Goal: Task Accomplishment & Management: Use online tool/utility

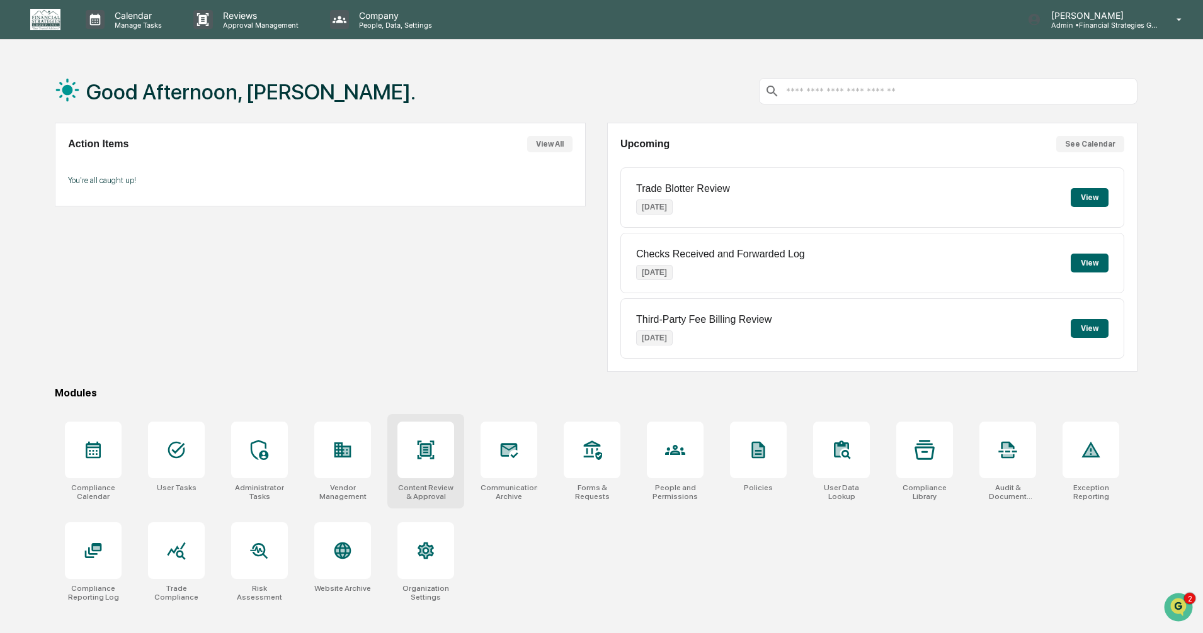
click at [426, 438] on div at bounding box center [425, 450] width 57 height 57
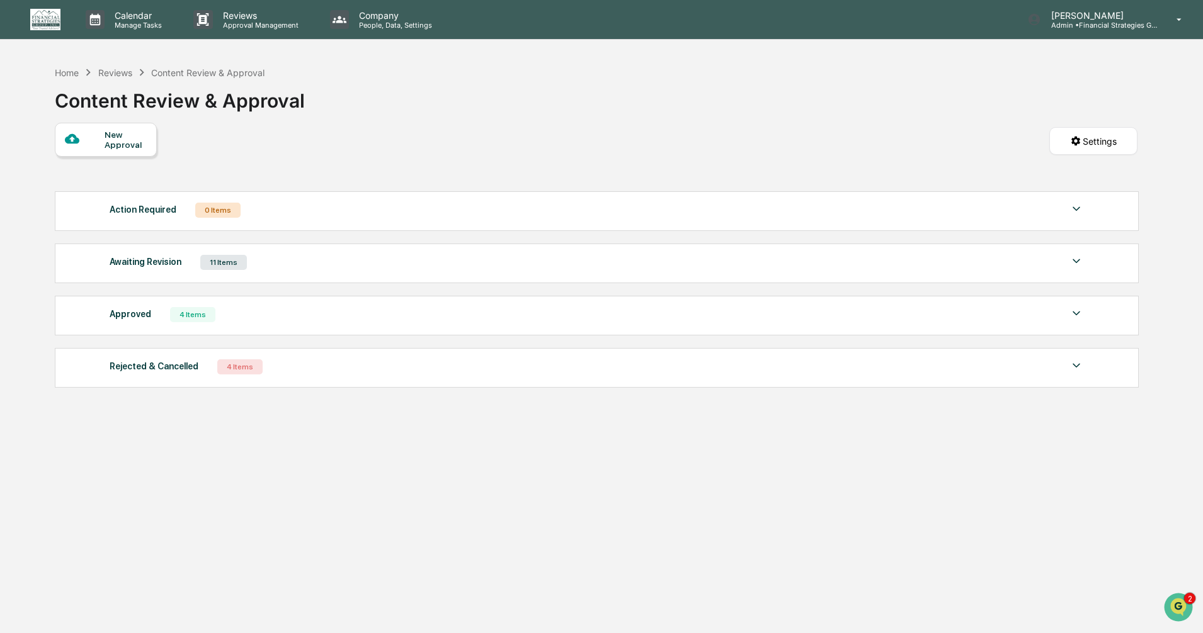
click at [1077, 312] on img at bounding box center [1076, 313] width 15 height 15
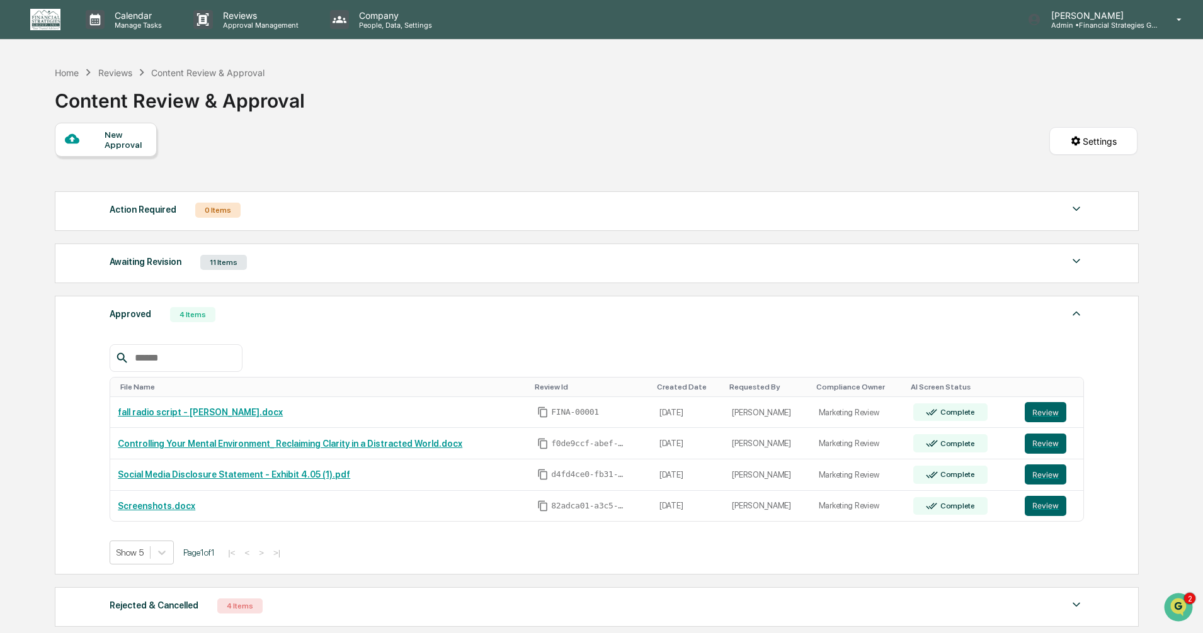
click at [1077, 264] on img at bounding box center [1076, 261] width 15 height 15
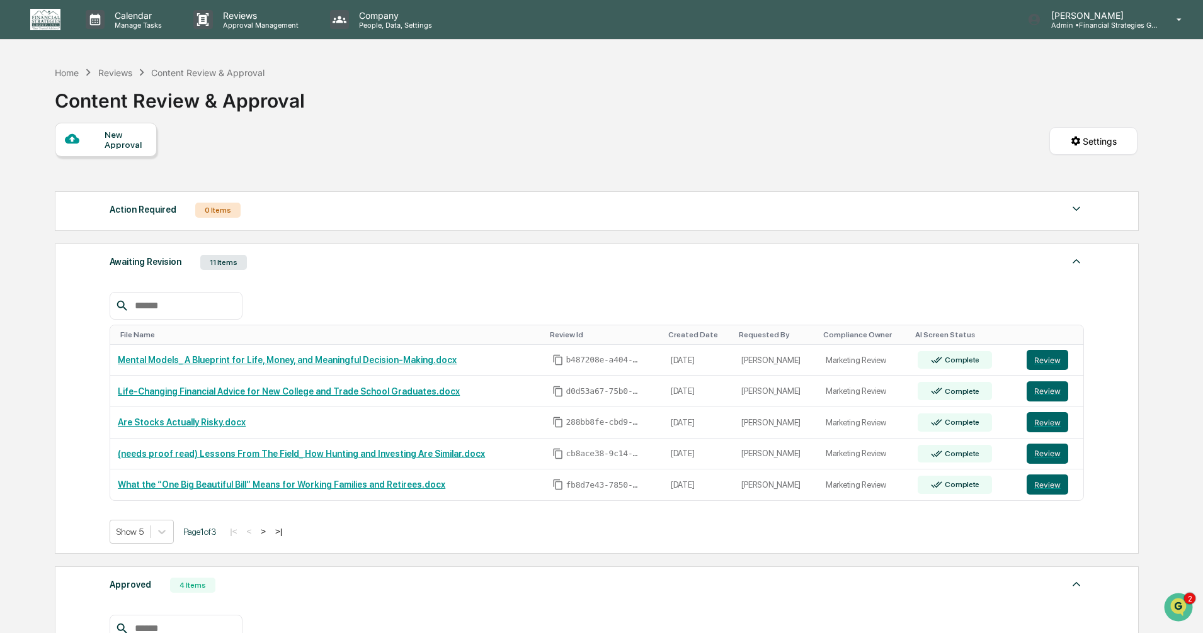
click at [1075, 204] on img at bounding box center [1076, 208] width 15 height 15
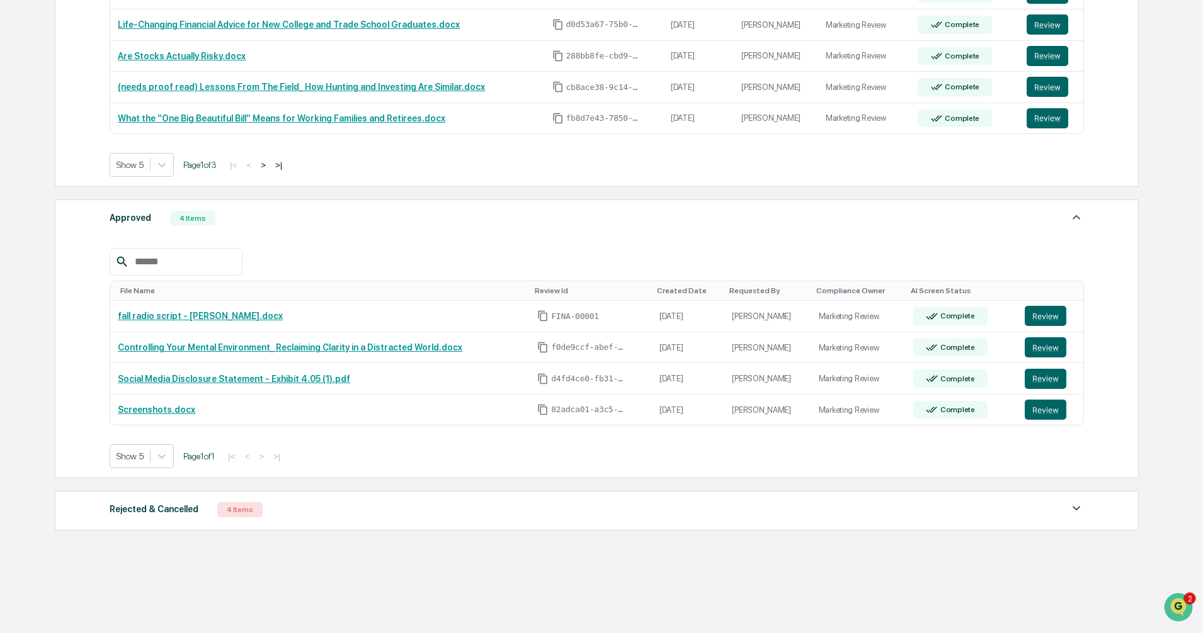
scroll to position [681, 0]
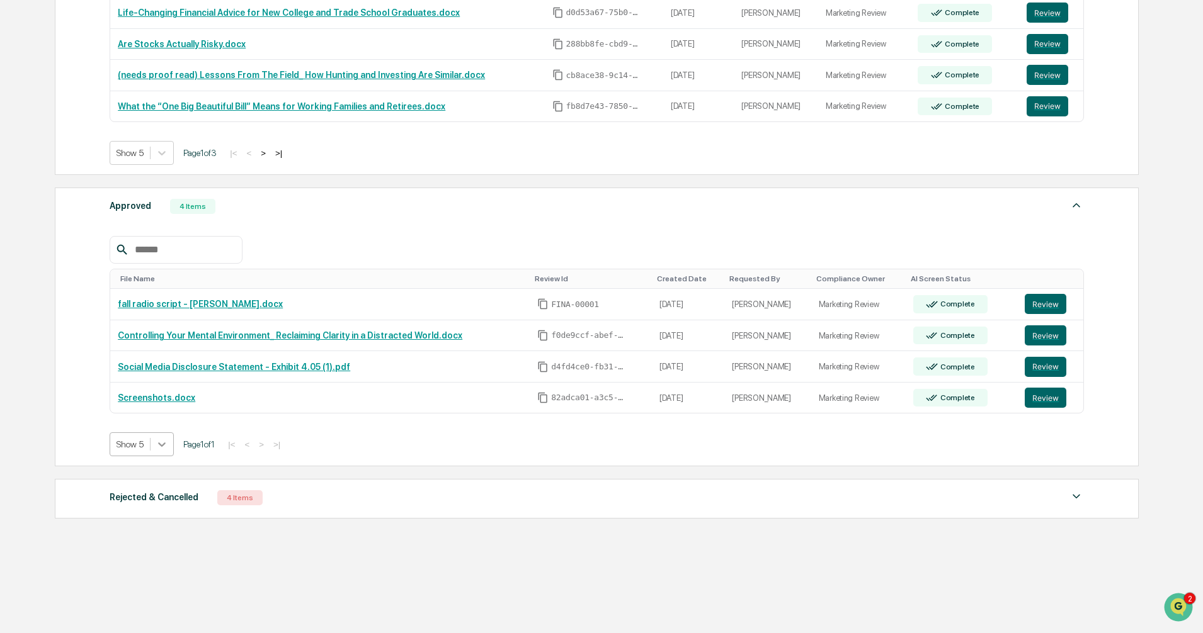
click at [162, 445] on icon at bounding box center [162, 445] width 8 height 4
click at [157, 537] on div "Show 50" at bounding box center [142, 535] width 65 height 20
click at [162, 154] on icon at bounding box center [162, 153] width 8 height 4
click at [163, 247] on div "Show 50" at bounding box center [142, 243] width 65 height 20
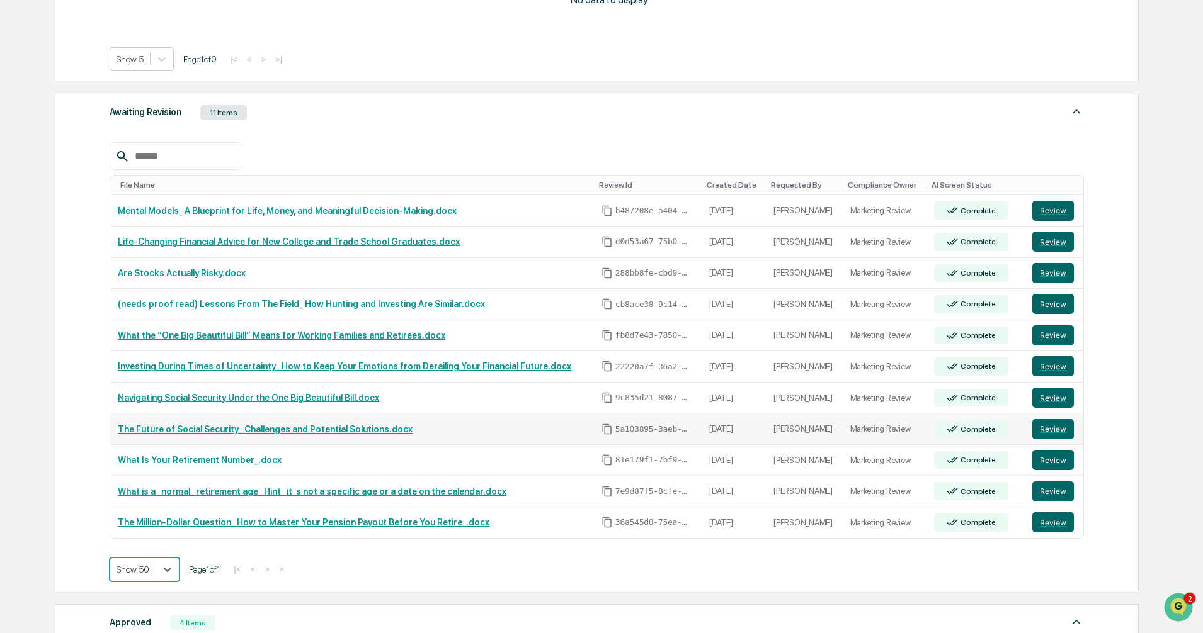
scroll to position [429, 0]
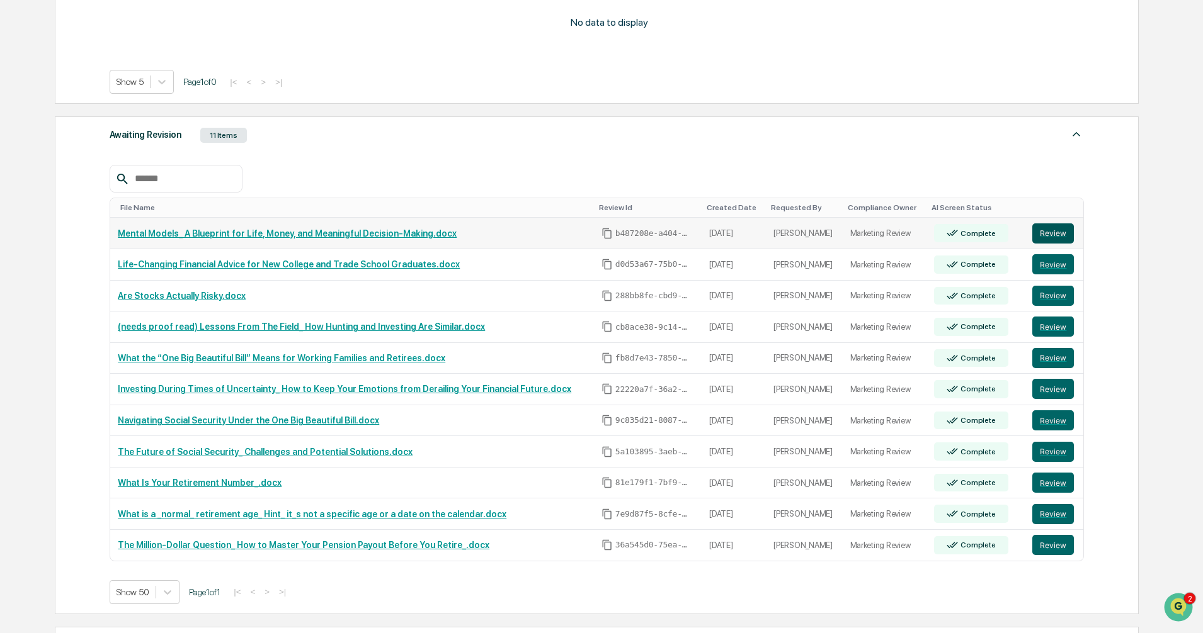
click at [1053, 232] on button "Review" at bounding box center [1053, 234] width 42 height 20
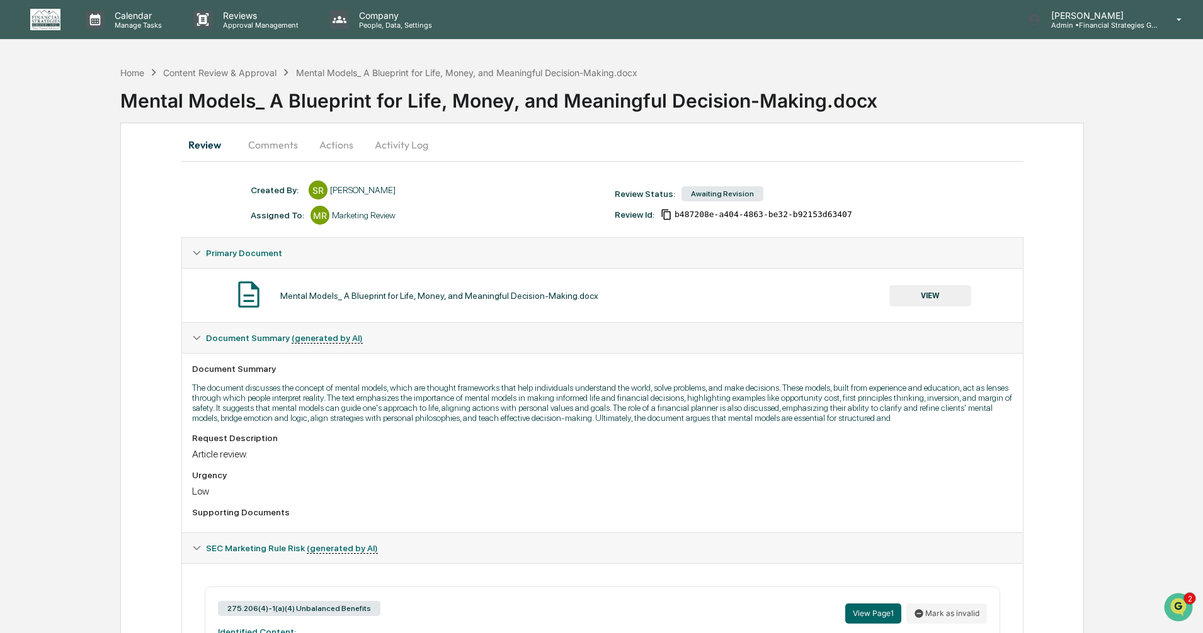
click at [273, 149] on button "Comments" at bounding box center [273, 145] width 70 height 30
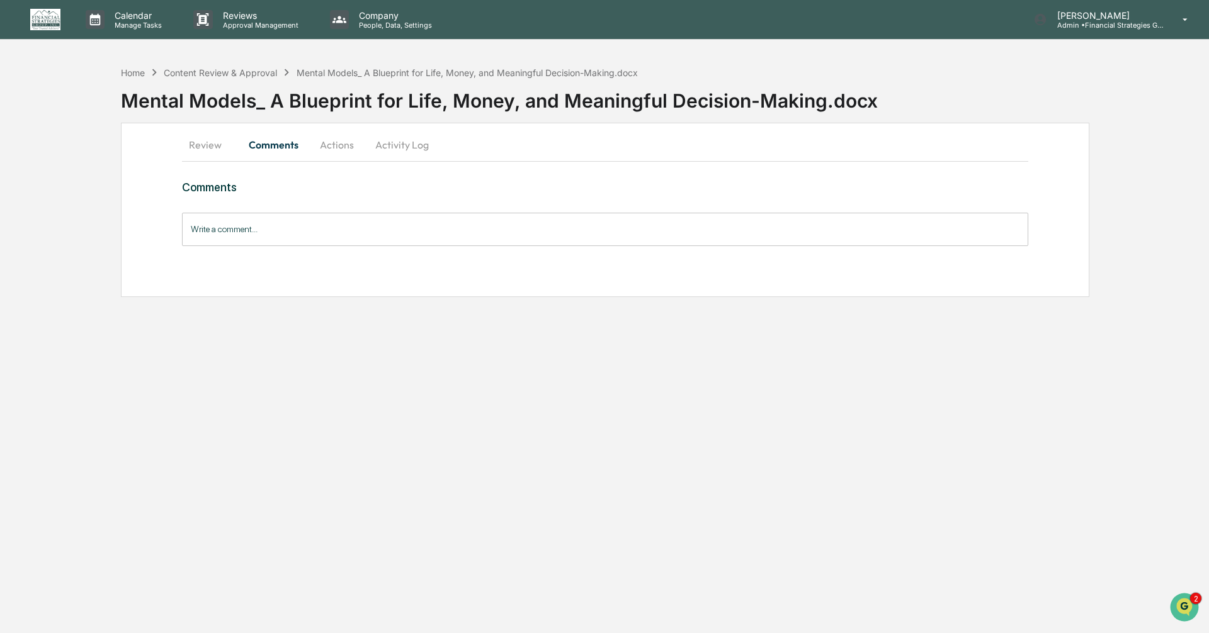
click at [327, 145] on button "Actions" at bounding box center [337, 145] width 57 height 30
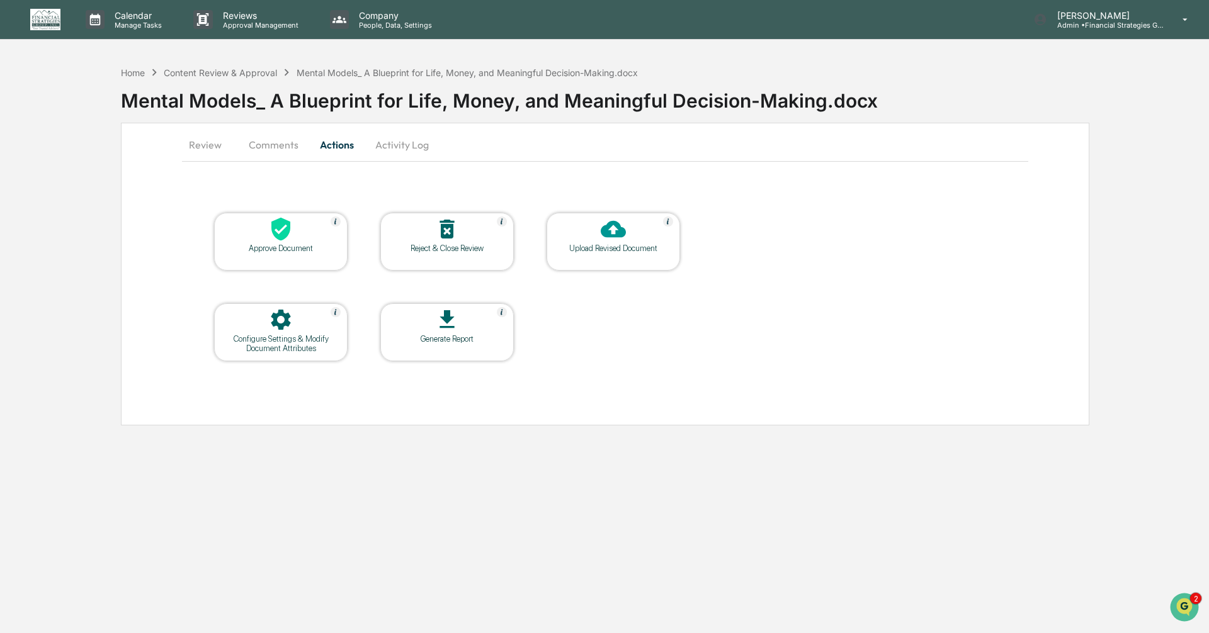
click at [211, 144] on button "Review" at bounding box center [210, 145] width 57 height 30
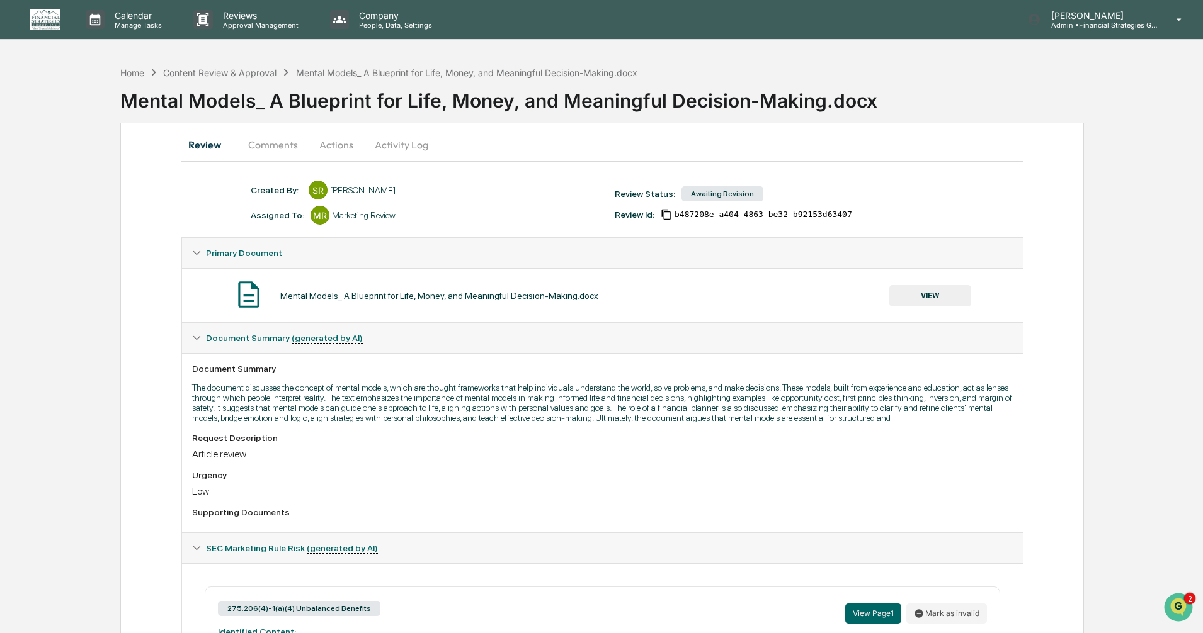
click at [331, 145] on button "Actions" at bounding box center [336, 145] width 57 height 30
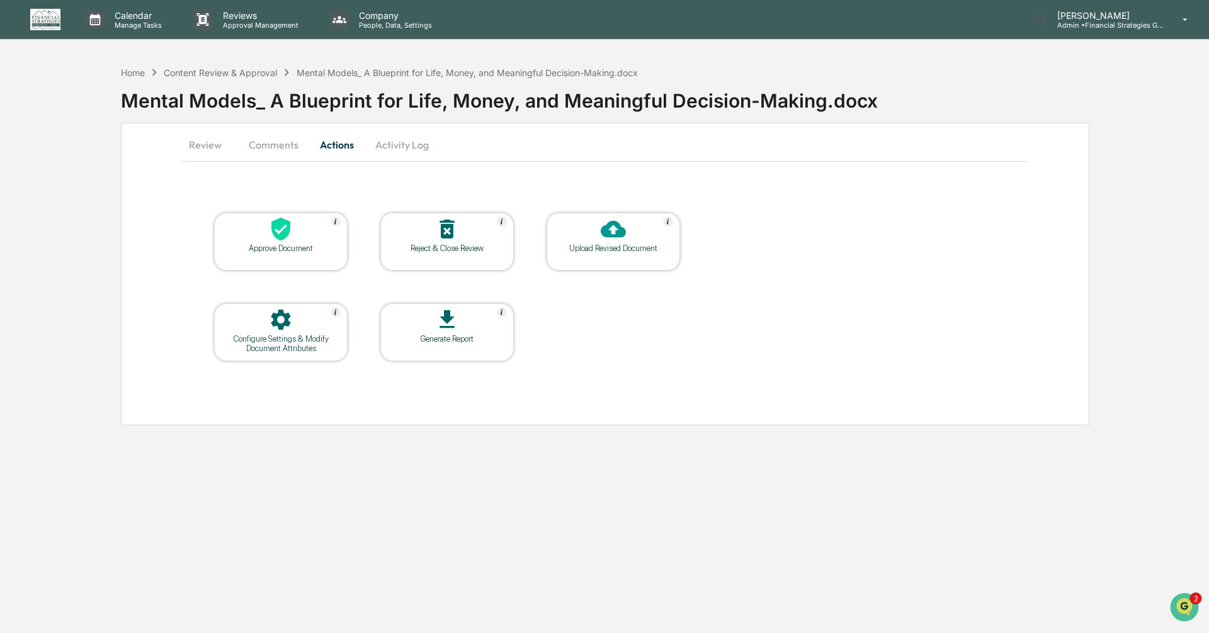
click at [644, 244] on div "Upload Revised Document" at bounding box center [613, 248] width 113 height 9
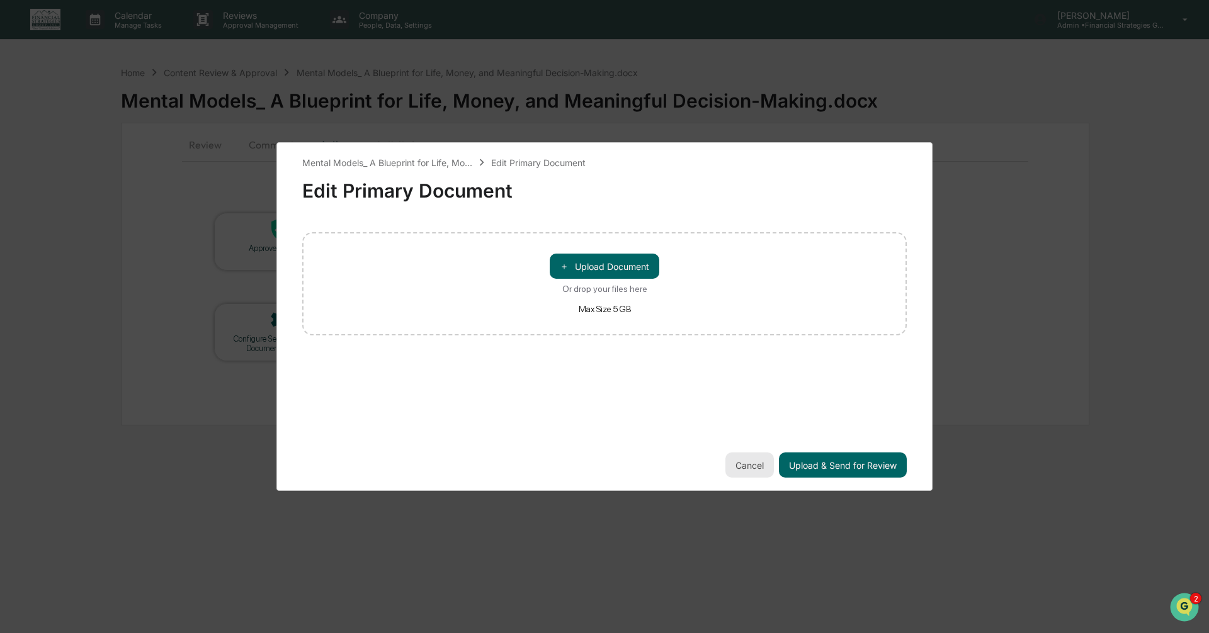
click at [746, 462] on button "Cancel" at bounding box center [749, 465] width 48 height 25
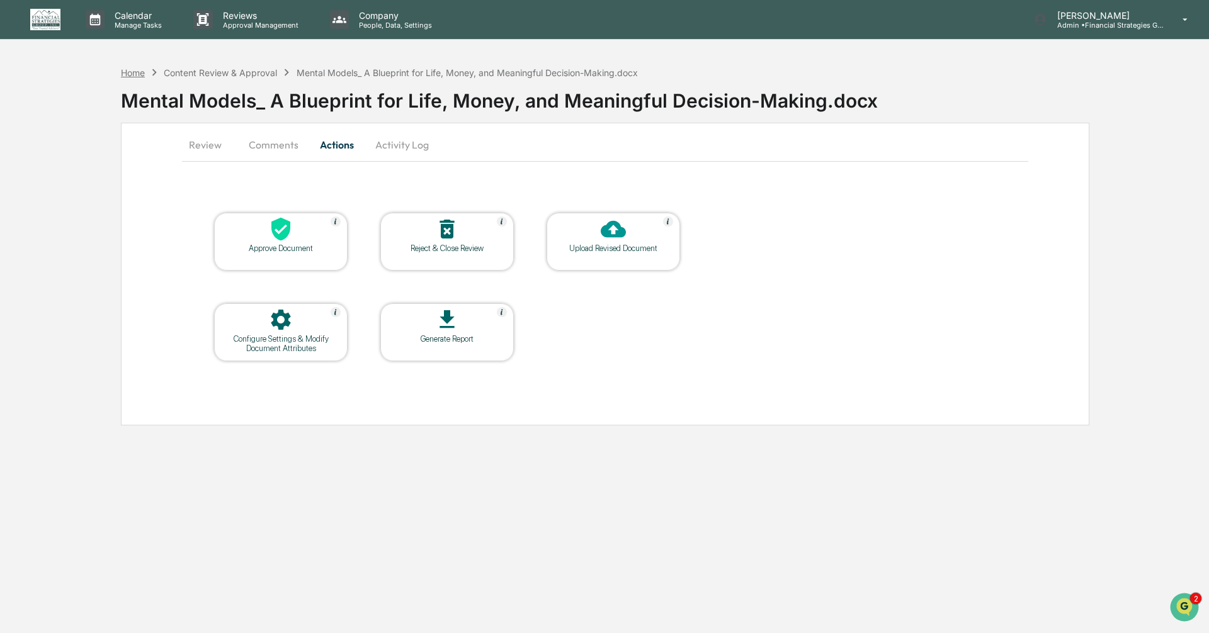
click at [131, 72] on div "Home" at bounding box center [133, 72] width 24 height 11
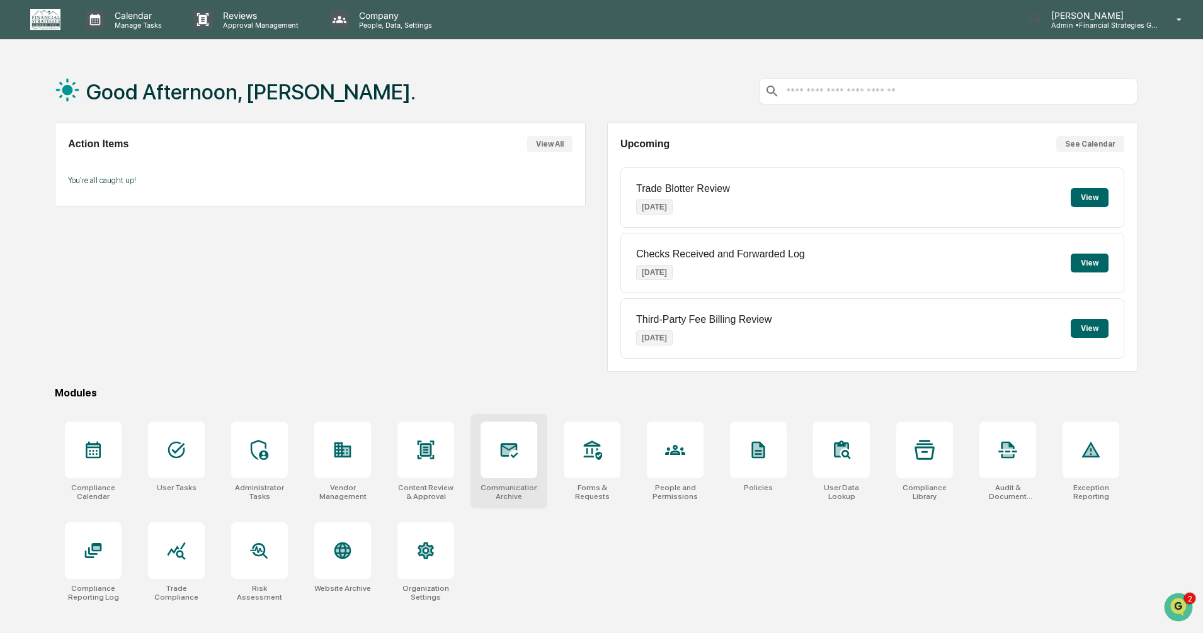
click at [493, 462] on div at bounding box center [508, 450] width 57 height 57
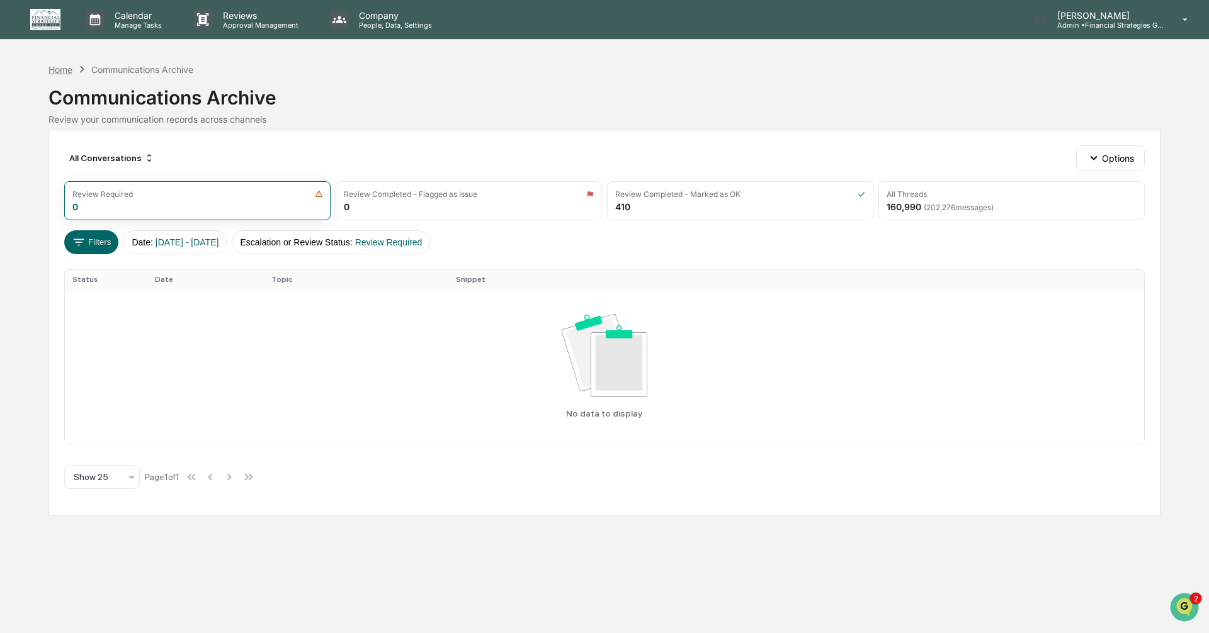
click at [48, 67] on div "Home" at bounding box center [60, 69] width 24 height 11
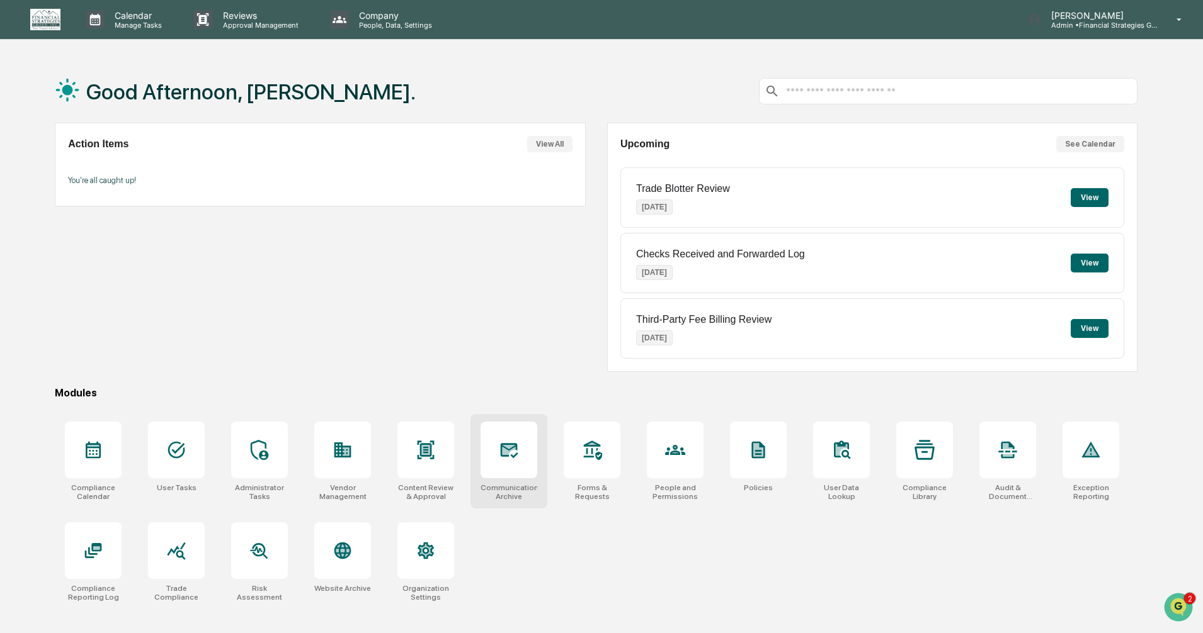
click at [514, 472] on div at bounding box center [508, 450] width 57 height 57
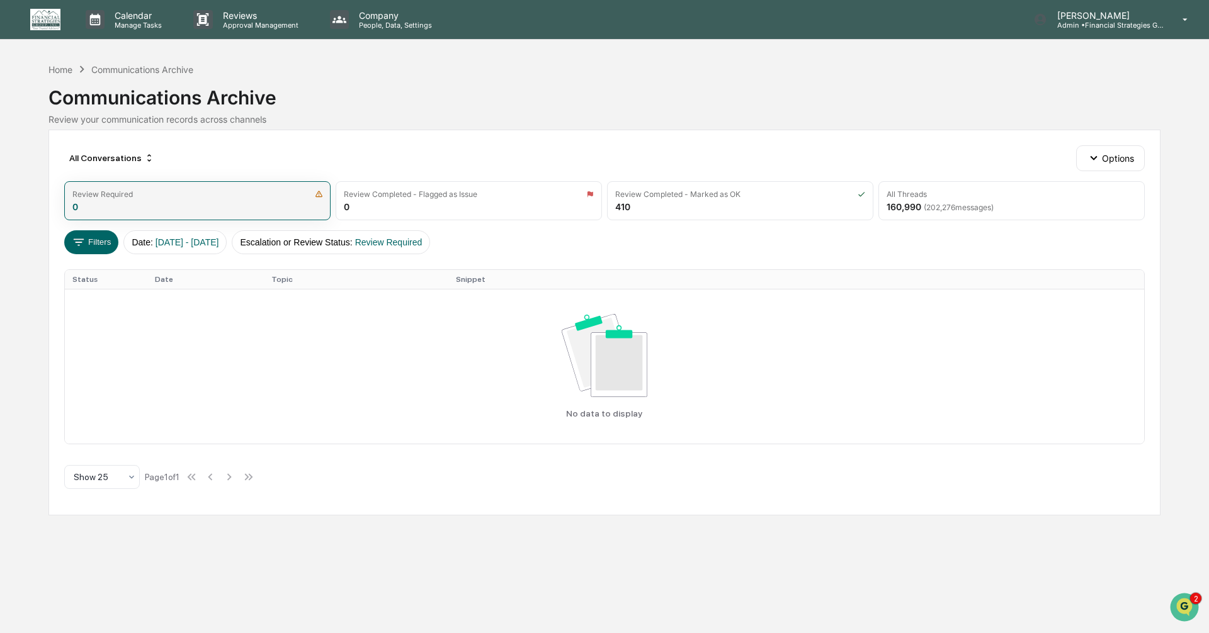
click at [241, 210] on div "Review Required 0" at bounding box center [197, 200] width 266 height 39
click at [57, 69] on div "Home" at bounding box center [60, 69] width 24 height 11
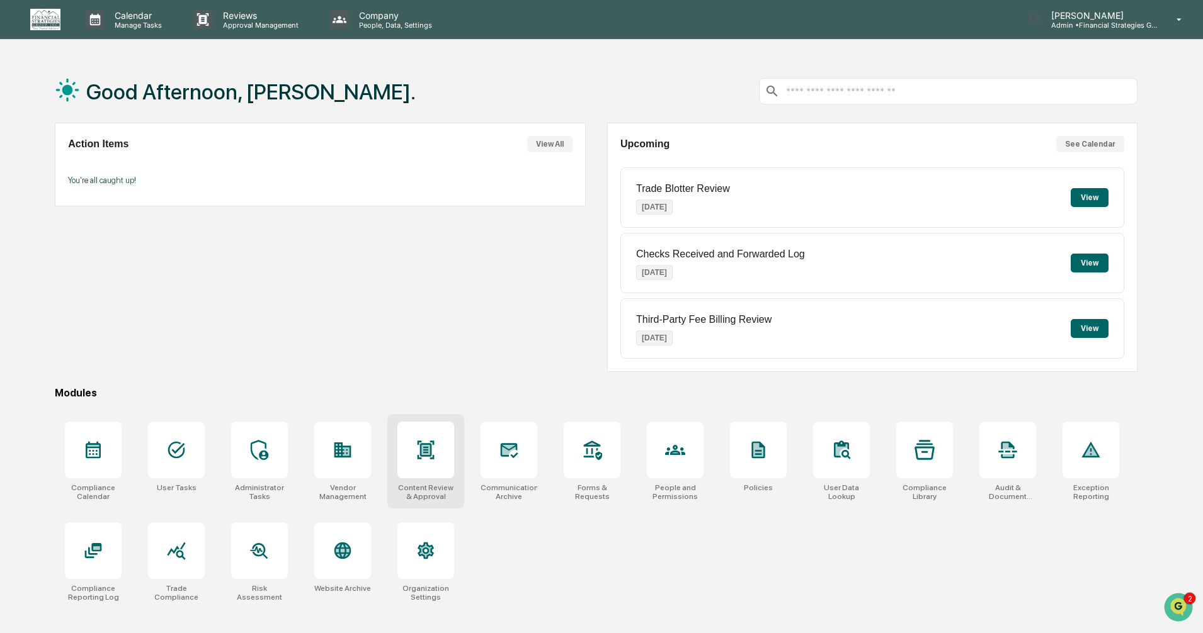
click at [417, 462] on div at bounding box center [425, 450] width 57 height 57
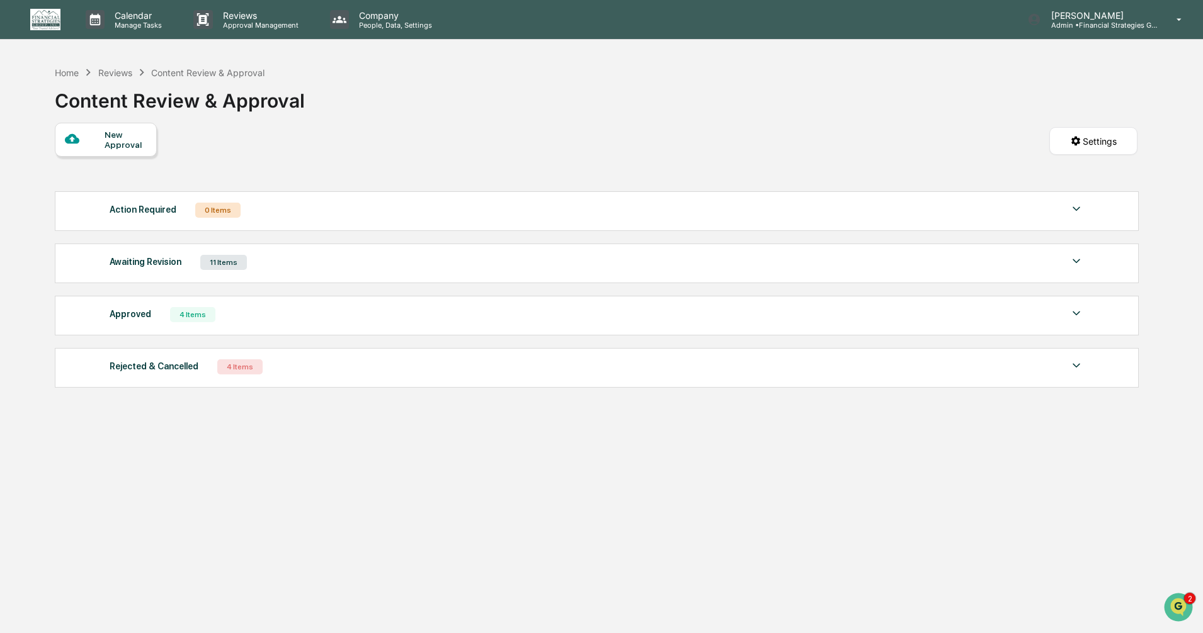
click at [1072, 259] on img at bounding box center [1076, 261] width 15 height 15
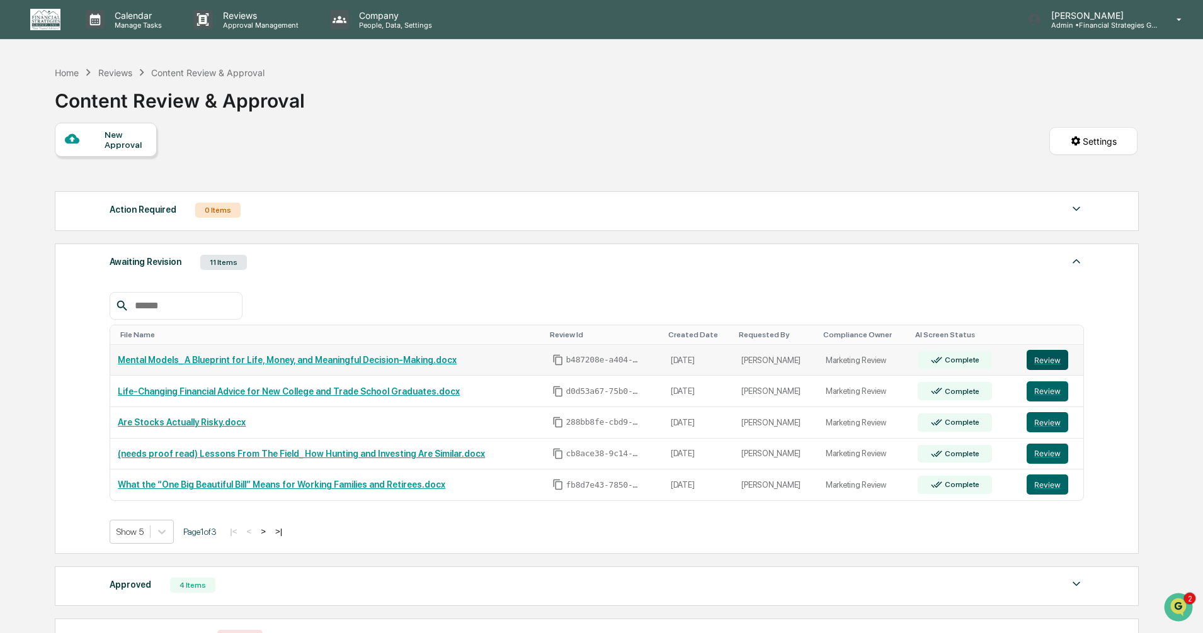
click at [1057, 358] on button "Review" at bounding box center [1047, 360] width 42 height 20
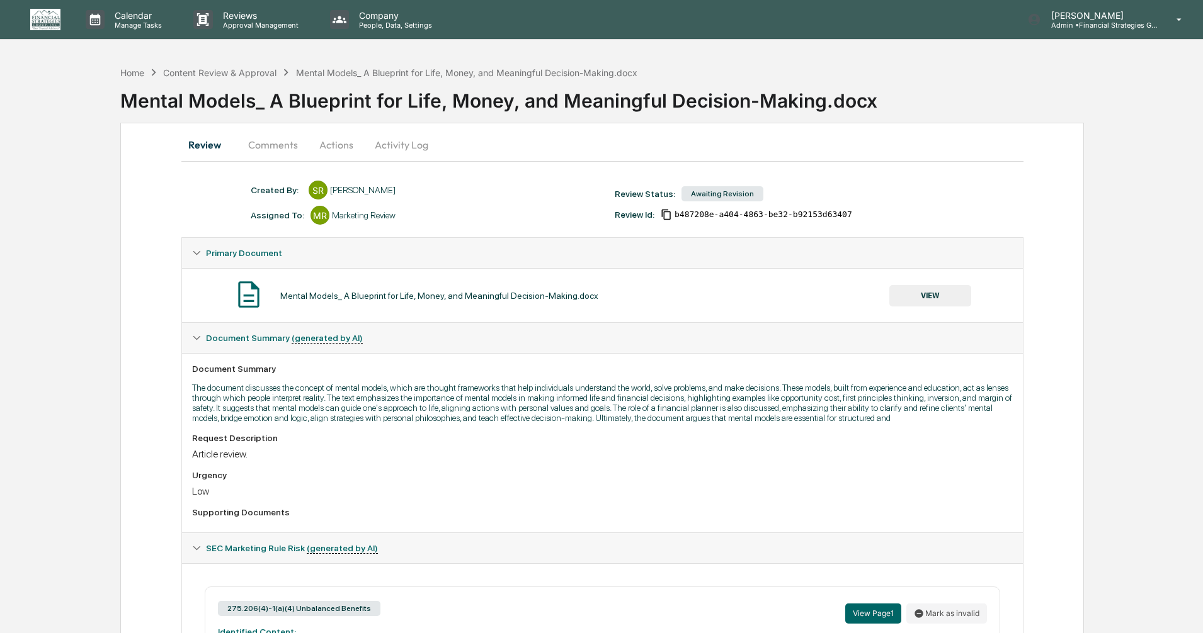
click at [329, 145] on button "Actions" at bounding box center [336, 145] width 57 height 30
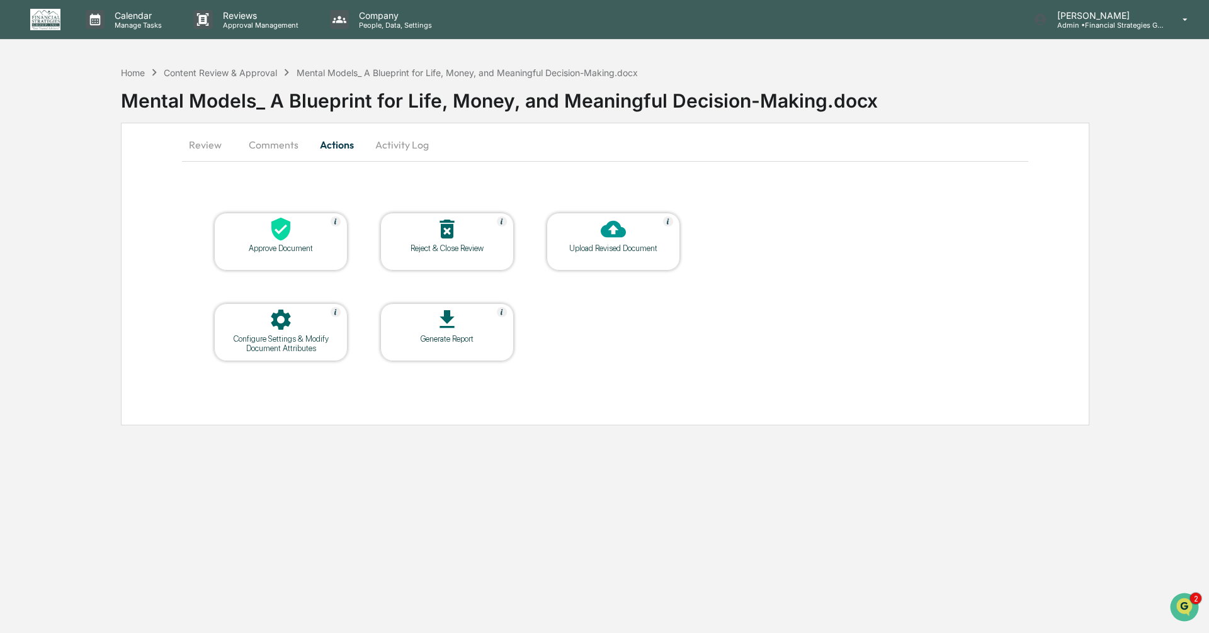
click at [625, 248] on div "Upload Revised Document" at bounding box center [613, 248] width 113 height 9
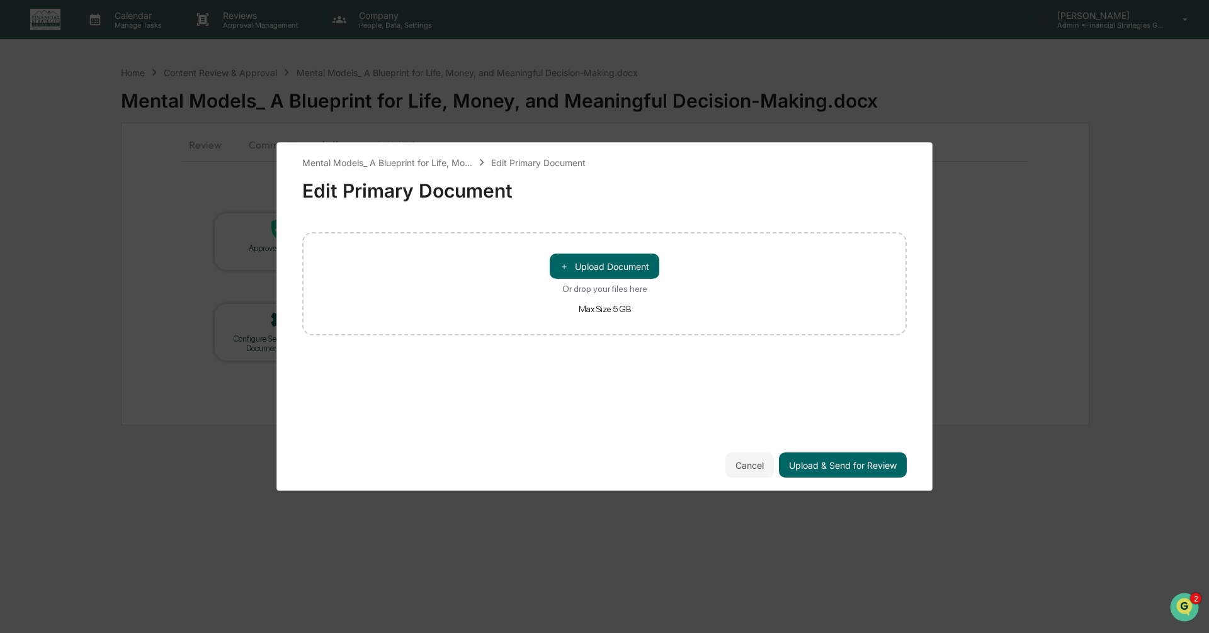
drag, startPoint x: 608, startPoint y: 268, endPoint x: 943, endPoint y: 50, distance: 399.1
click at [928, 59] on div "Mental Models_ A Blueprint for Life, Mo... Edit Primary Document Edit Primary D…" at bounding box center [604, 316] width 1209 height 633
